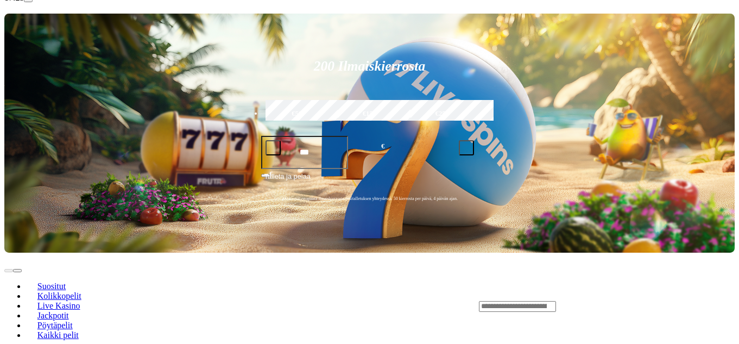
scroll to position [207, 0]
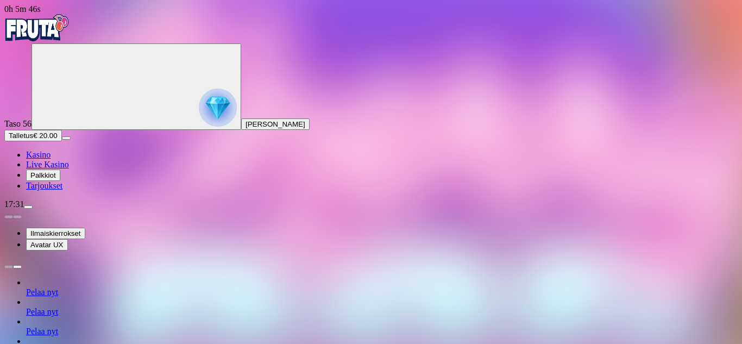
click at [28, 207] on span "menu icon" at bounding box center [28, 207] width 0 height 0
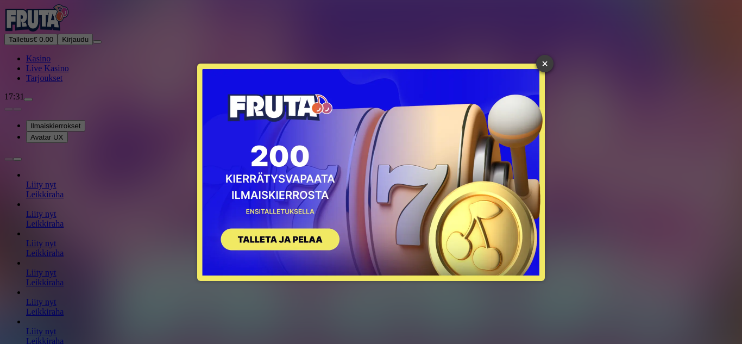
click at [539, 70] on link "×" at bounding box center [544, 63] width 17 height 17
